Goal: Task Accomplishment & Management: Use online tool/utility

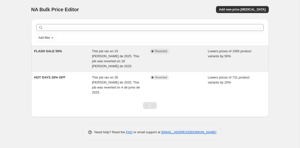
click at [69, 53] on div "FLASH SALE 50%" at bounding box center [63, 59] width 58 height 20
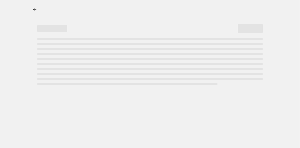
select select "percentage"
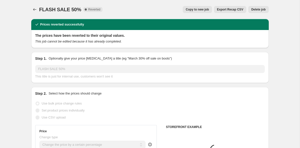
click at [204, 11] on span "Copy to new job" at bounding box center [197, 10] width 23 height 4
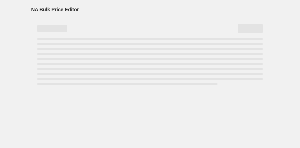
select select "percentage"
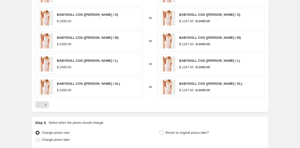
scroll to position [859, 0]
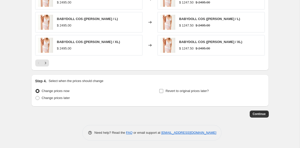
click at [161, 91] on input "Revert to original prices later?" at bounding box center [161, 91] width 4 height 4
checkbox input "true"
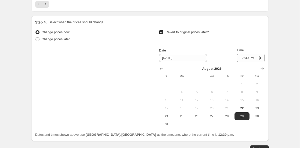
scroll to position [917, 0]
click at [261, 70] on icon "Show next month, September 2025" at bounding box center [262, 69] width 5 height 5
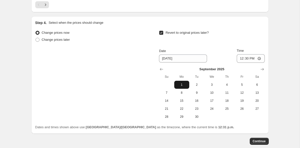
click at [184, 84] on span "1" at bounding box center [181, 85] width 11 height 4
type input "[DATE]"
click at [257, 59] on input "12:30" at bounding box center [251, 58] width 28 height 9
type input "00:30"
click at [258, 143] on button "Continue" at bounding box center [259, 141] width 19 height 7
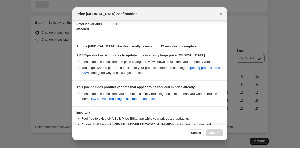
scroll to position [95, 0]
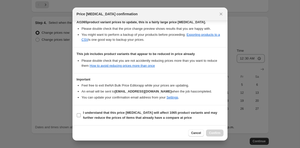
click at [80, 116] on input "I understand that this price [MEDICAL_DATA] will affect 1065 product variants a…" at bounding box center [79, 115] width 4 height 4
checkbox input "true"
click at [216, 134] on span "Confirm" at bounding box center [215, 133] width 12 height 4
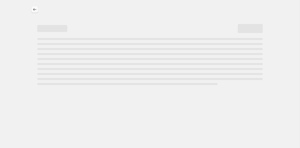
select select "percentage"
